Goal: Transaction & Acquisition: Download file/media

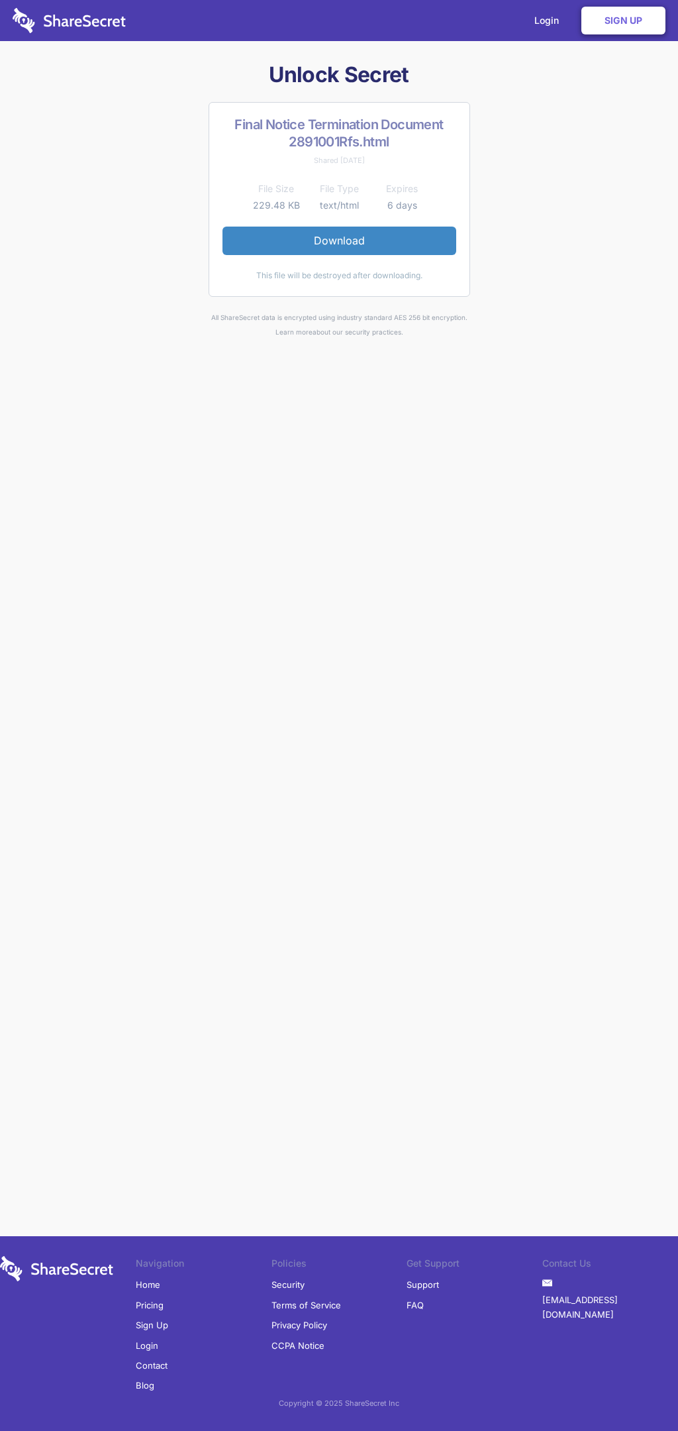
click at [339, 240] on link "Download" at bounding box center [340, 241] width 234 height 28
